Goal: Find specific page/section: Find specific page/section

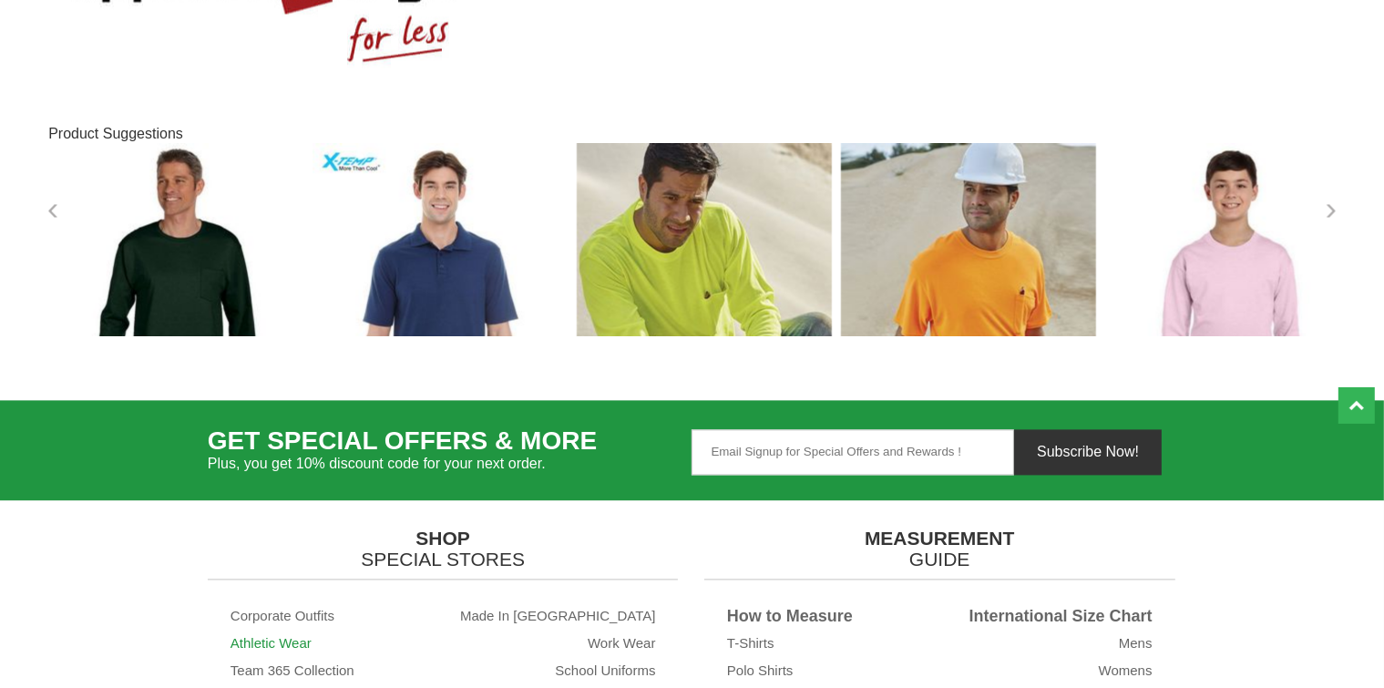
scroll to position [17756, 0]
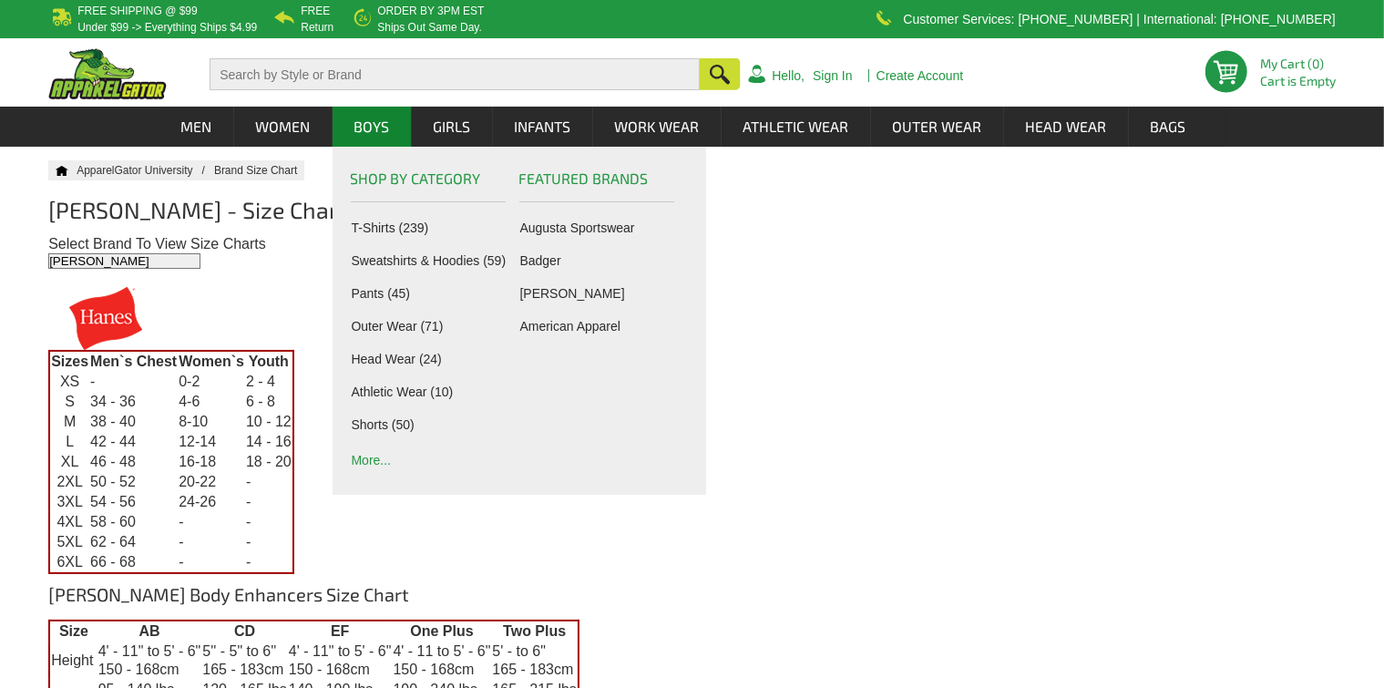
click at [371, 458] on link "More..." at bounding box center [432, 458] width 160 height 17
